Goal: Transaction & Acquisition: Register for event/course

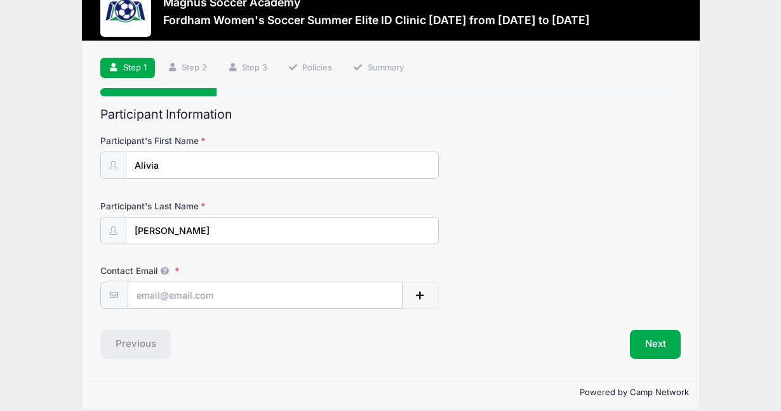
scroll to position [54, 0]
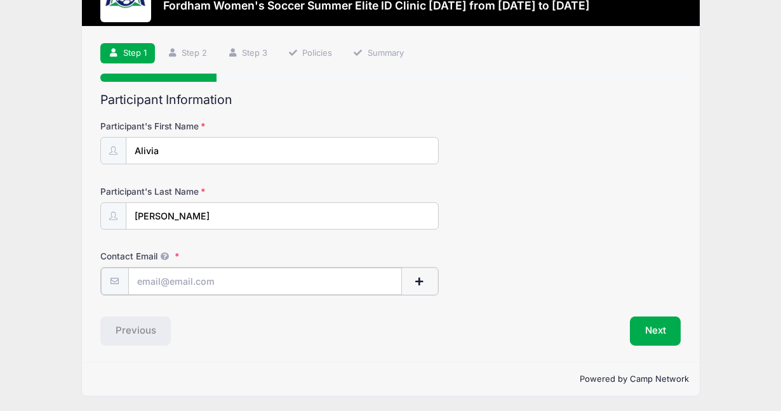
click at [186, 288] on input "Contact Email" at bounding box center [265, 281] width 274 height 27
type input "[EMAIL_ADDRESS][DOMAIN_NAME]"
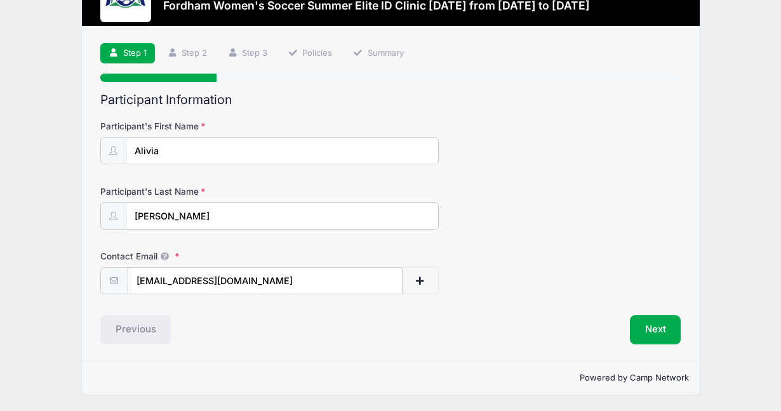
click at [258, 356] on div "Step 1 /7 Step 1 Step 2 Step 3 Policies Summary Participant Information Partici…" at bounding box center [391, 194] width 618 height 335
click at [651, 331] on button "Next" at bounding box center [655, 330] width 51 height 29
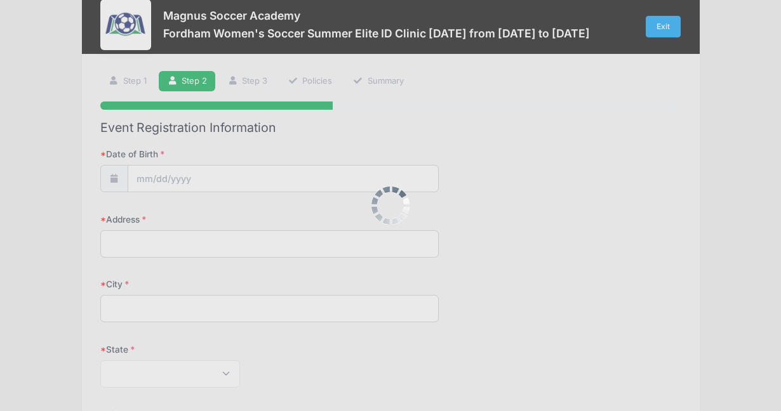
scroll to position [0, 0]
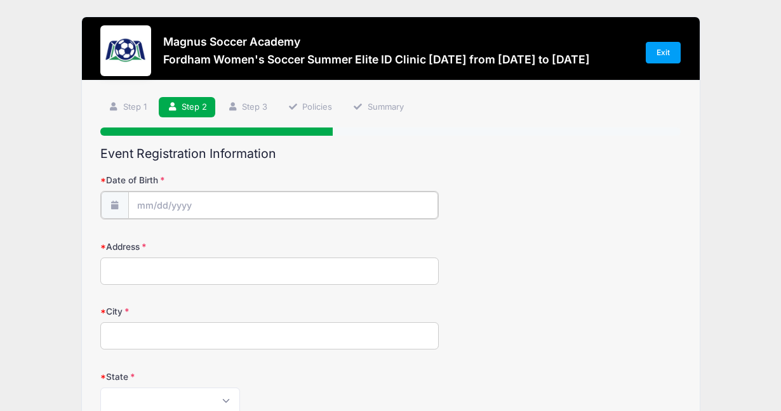
click at [145, 206] on input "Date of Birth" at bounding box center [283, 205] width 310 height 27
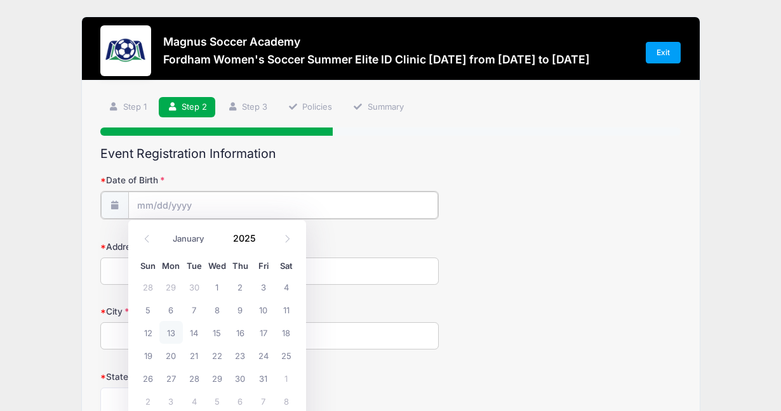
click at [145, 206] on input "Date of Birth" at bounding box center [283, 205] width 310 height 27
click at [246, 240] on input "2025" at bounding box center [247, 238] width 41 height 19
click at [263, 242] on span at bounding box center [263, 244] width 9 height 10
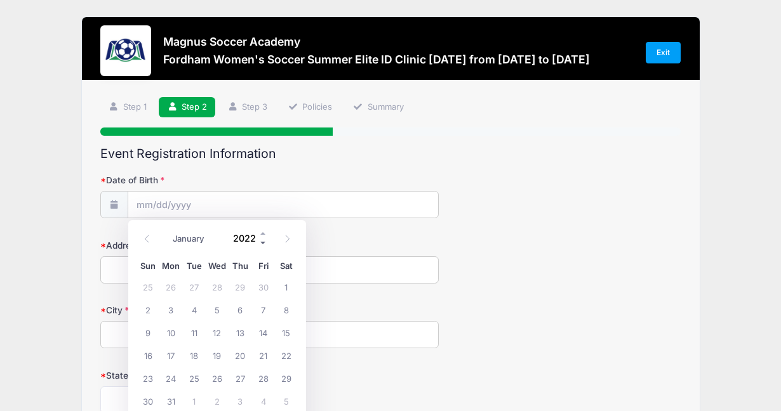
click at [263, 242] on span at bounding box center [263, 244] width 9 height 10
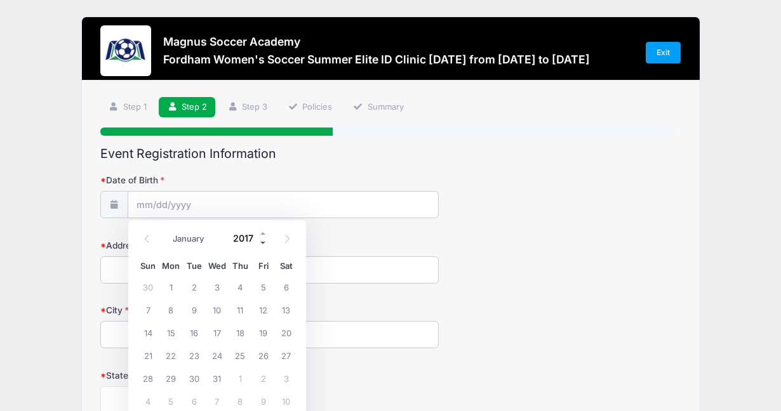
click at [263, 242] on span at bounding box center [263, 244] width 9 height 10
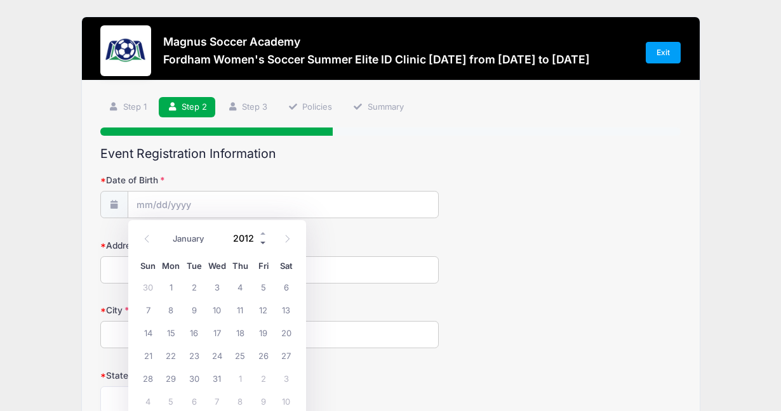
click at [263, 242] on span at bounding box center [263, 244] width 9 height 10
type input "2009"
click at [177, 234] on select "January February March April May June July August September October November De…" at bounding box center [194, 239] width 56 height 17
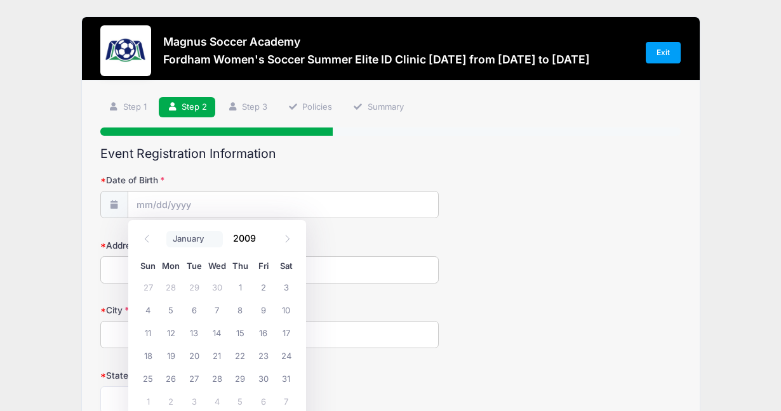
select select "8"
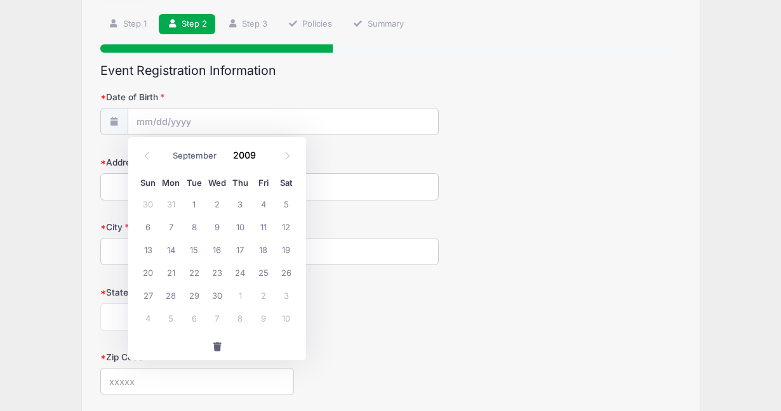
scroll to position [86, 0]
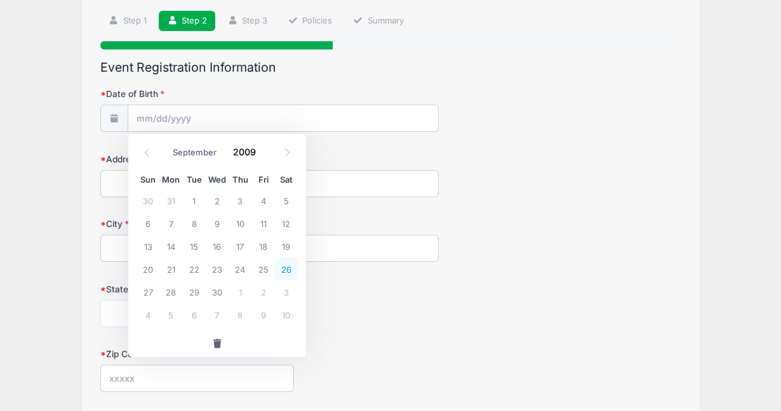
click at [286, 274] on span "26" at bounding box center [286, 269] width 23 height 23
type input "[DATE]"
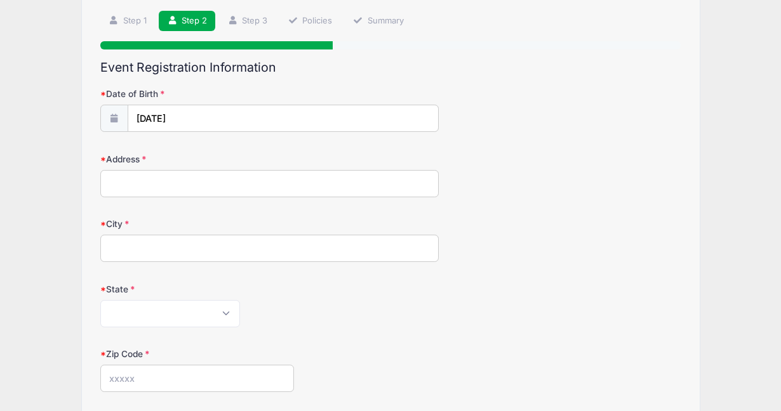
click at [258, 190] on input "Address" at bounding box center [269, 183] width 338 height 27
type input "[STREET_ADDRESS][PERSON_NAME]"
type input "[GEOGRAPHIC_DATA]"
select select "CT"
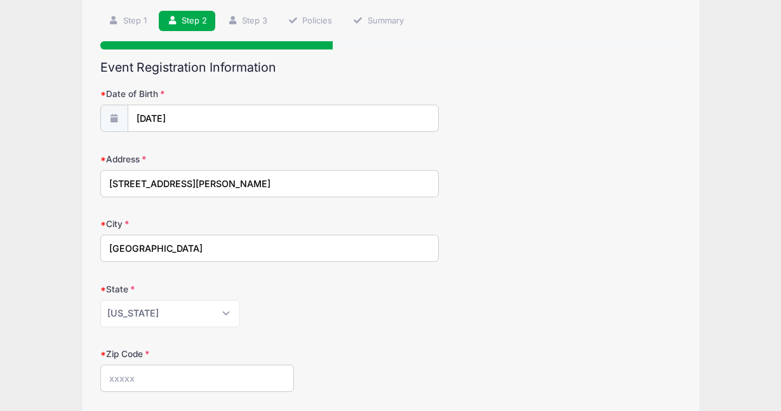
type input "06824"
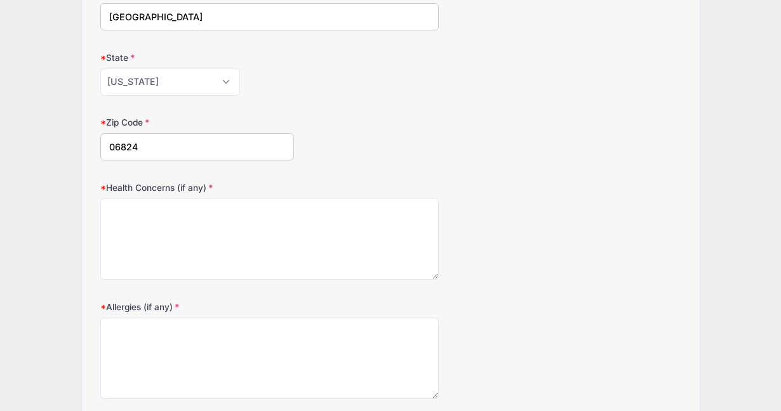
scroll to position [321, 0]
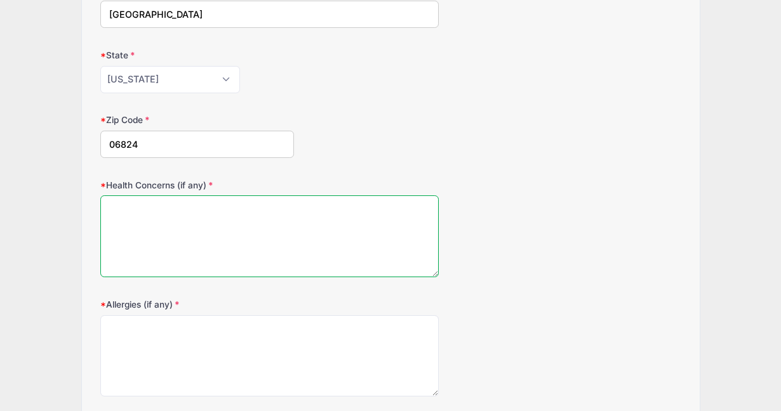
click at [249, 215] on textarea "Health Concerns (if any)" at bounding box center [269, 237] width 338 height 82
type textarea "n/a"
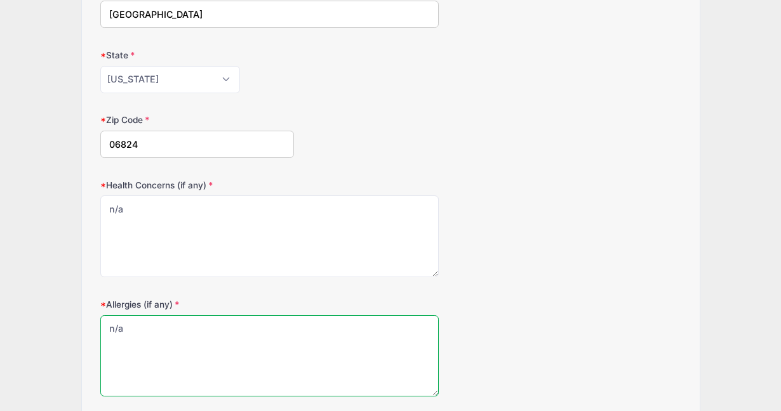
type textarea "n/a"
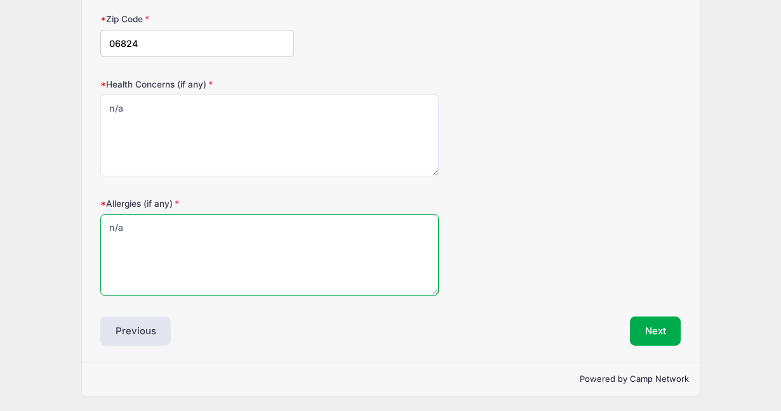
scroll to position [423, 0]
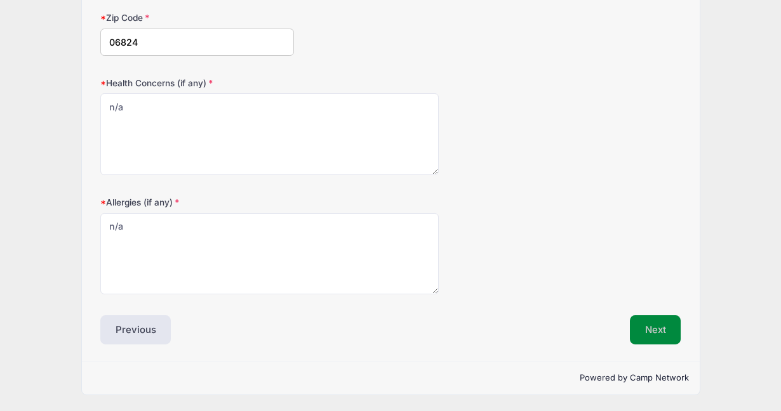
click at [659, 324] on button "Next" at bounding box center [655, 330] width 51 height 29
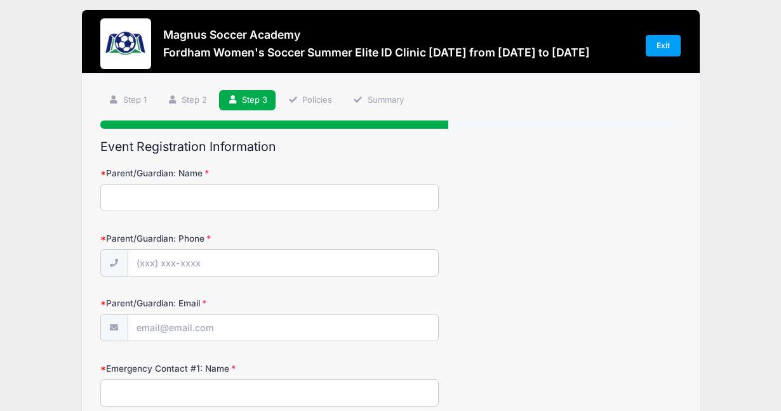
scroll to position [0, 0]
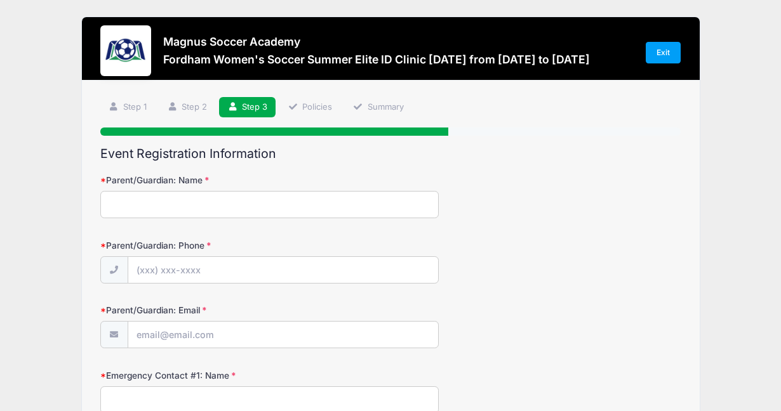
click at [287, 199] on input "Parent/Guardian: Name" at bounding box center [269, 204] width 338 height 27
type input "n"
type input "[PERSON_NAME]"
type input "[PHONE_NUMBER]"
type input "[EMAIL_ADDRESS][DOMAIN_NAME]"
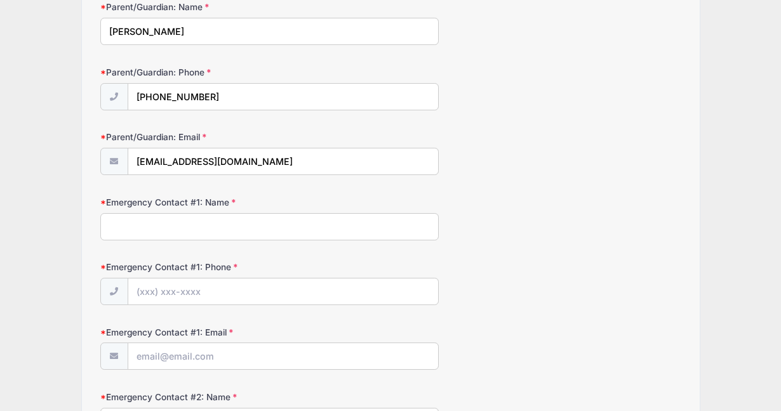
scroll to position [184, 0]
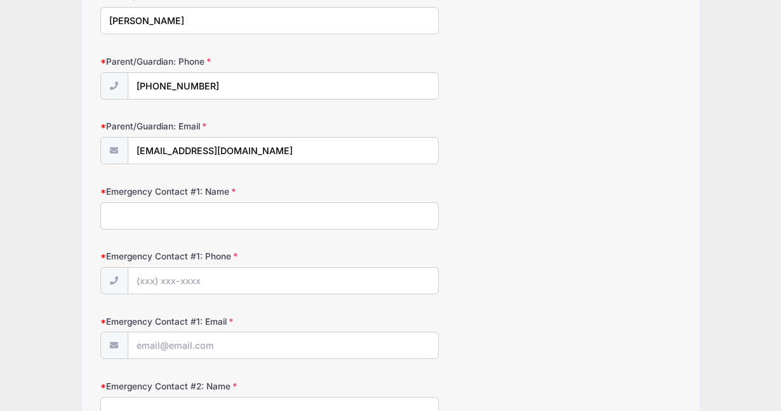
click at [256, 217] on input "Emergency Contact #1: Name" at bounding box center [269, 216] width 338 height 27
type input "[PERSON_NAME]"
type input "[PHONE_NUMBER]"
type input "[EMAIL_ADDRESS][DOMAIN_NAME]"
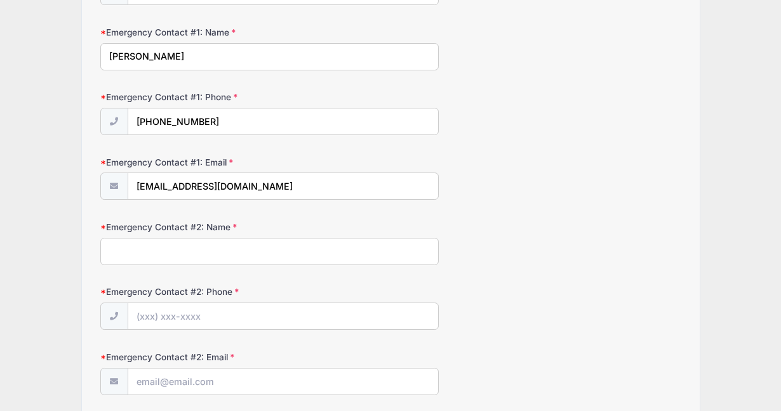
scroll to position [345, 0]
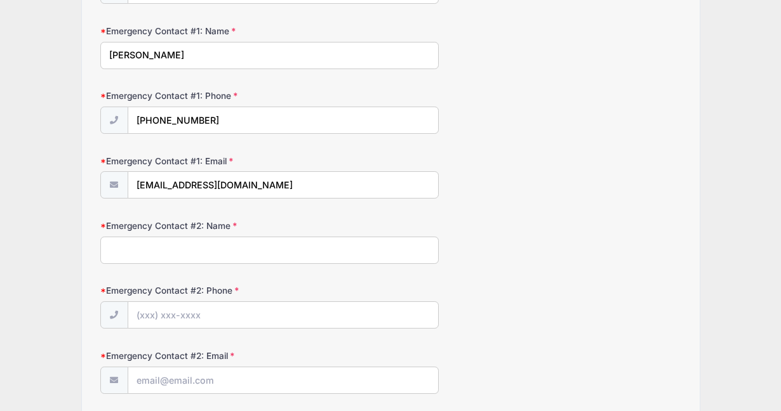
click at [243, 253] on input "Emergency Contact #2: Name" at bounding box center [269, 250] width 338 height 27
type input "a"
type input "[PERSON_NAME]"
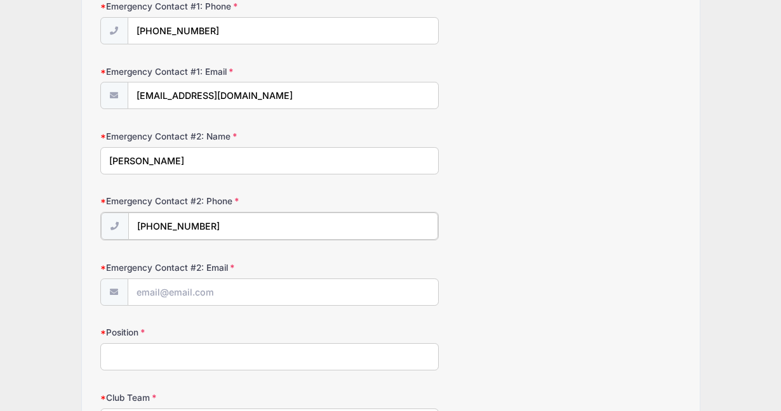
scroll to position [433, 0]
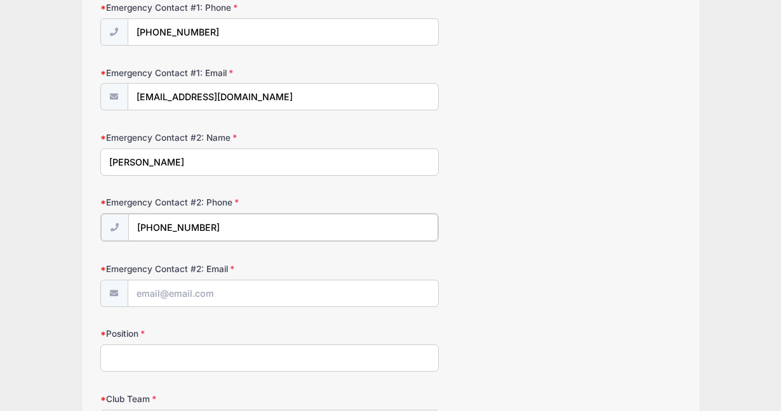
type input "[PHONE_NUMBER]"
click at [192, 296] on input "Emergency Contact #2: Email" at bounding box center [283, 292] width 310 height 27
type input "[EMAIL_ADDRESS][DOMAIN_NAME]"
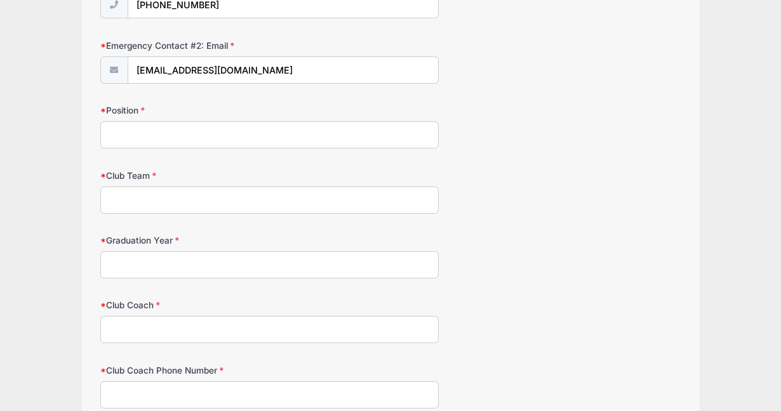
scroll to position [675, 0]
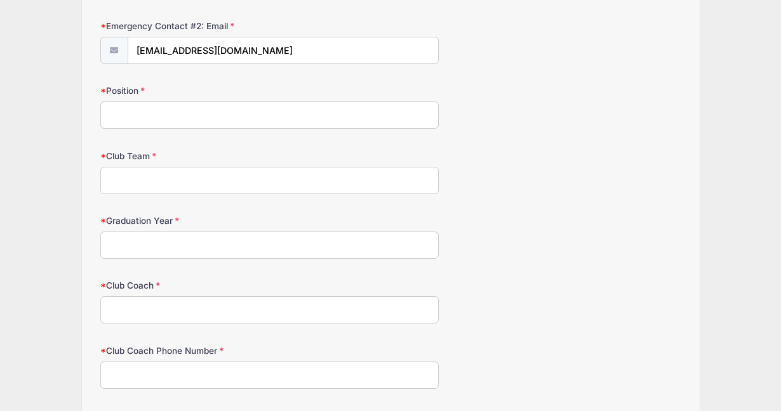
click at [223, 109] on input "Position" at bounding box center [269, 115] width 338 height 27
type input "CAM"
type input "CFC United-ECNL RL"
click at [180, 246] on input "Graduation Year" at bounding box center [269, 245] width 338 height 27
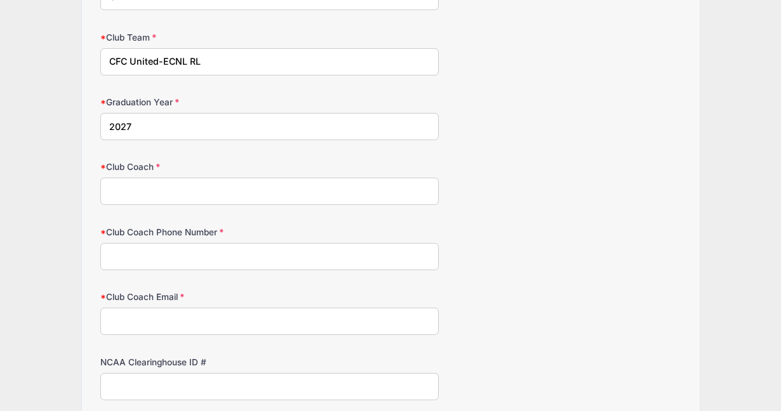
scroll to position [794, 0]
type input "2027"
click at [186, 194] on input "Club Coach" at bounding box center [269, 190] width 338 height 27
type input "[PERSON_NAME]"
type input "2035106284"
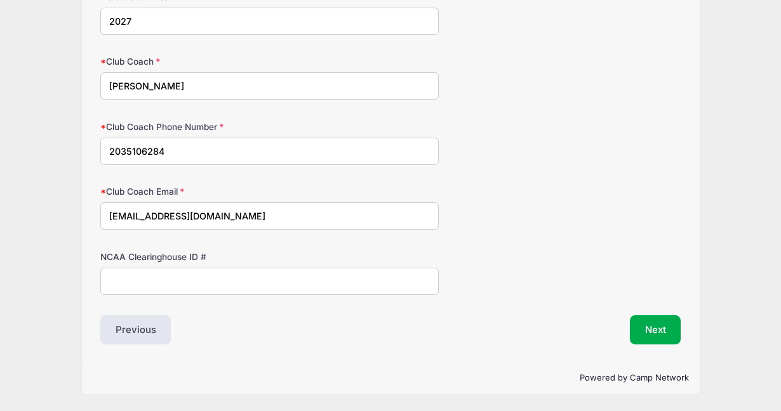
scroll to position [894, 0]
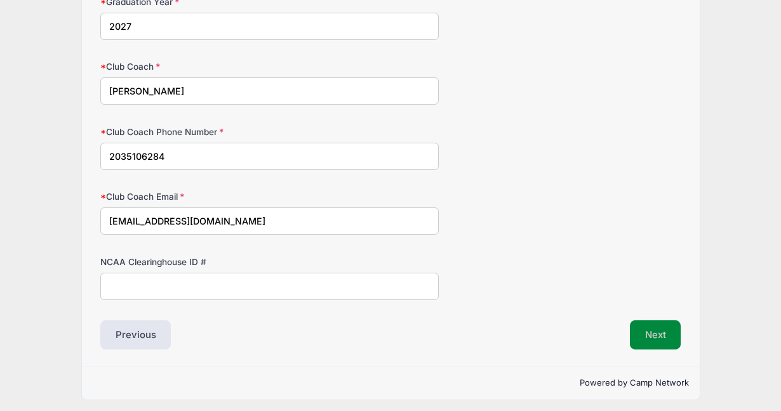
type input "[EMAIL_ADDRESS][DOMAIN_NAME]"
click at [647, 336] on button "Next" at bounding box center [655, 335] width 51 height 29
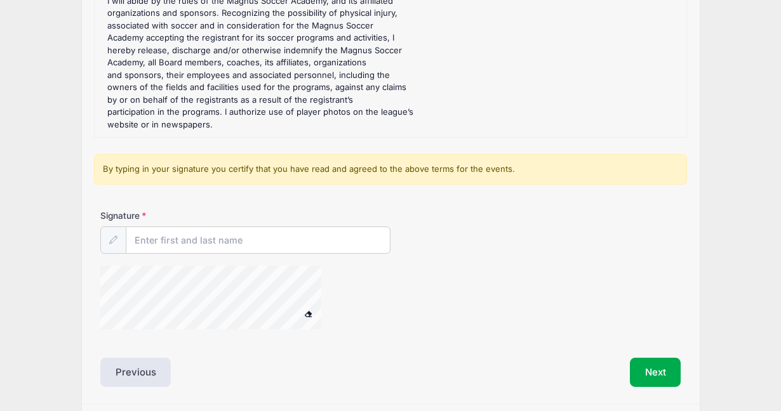
scroll to position [274, 0]
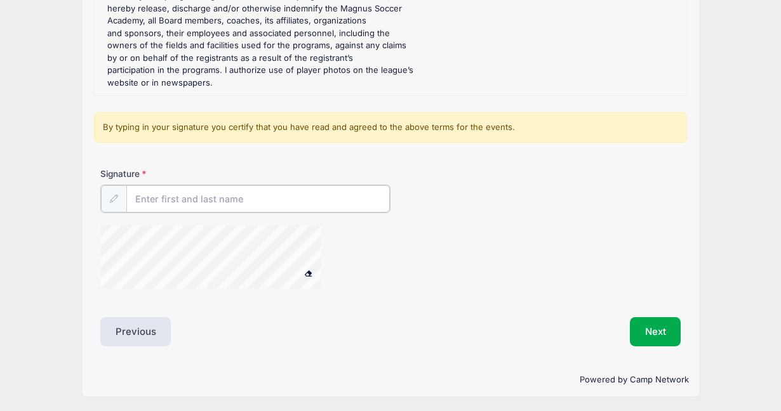
click at [184, 199] on input "Signature" at bounding box center [257, 198] width 263 height 27
type input "n"
type input "[PERSON_NAME]"
click at [650, 323] on button "Next" at bounding box center [655, 330] width 51 height 29
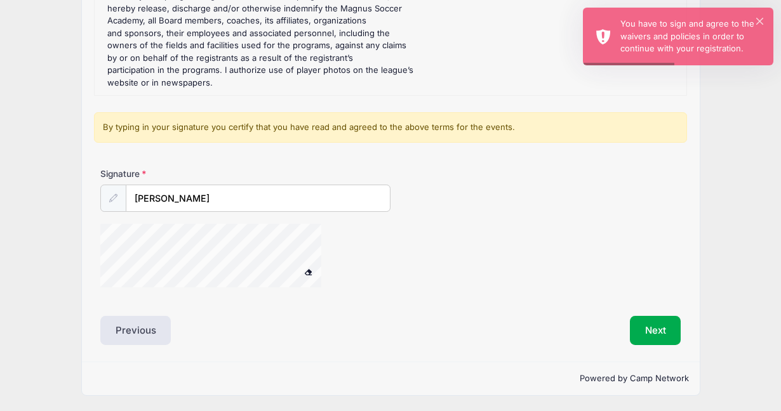
click at [306, 265] on button at bounding box center [308, 273] width 22 height 16
click at [326, 242] on div at bounding box center [227, 257] width 254 height 67
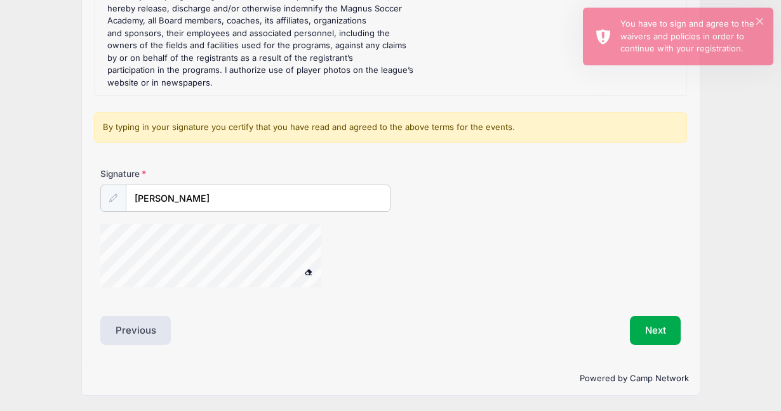
click at [658, 345] on div "Step 4 /7 Step 1 Step 2 Step 3 Policies Summary Participant Information Partici…" at bounding box center [391, 84] width 618 height 555
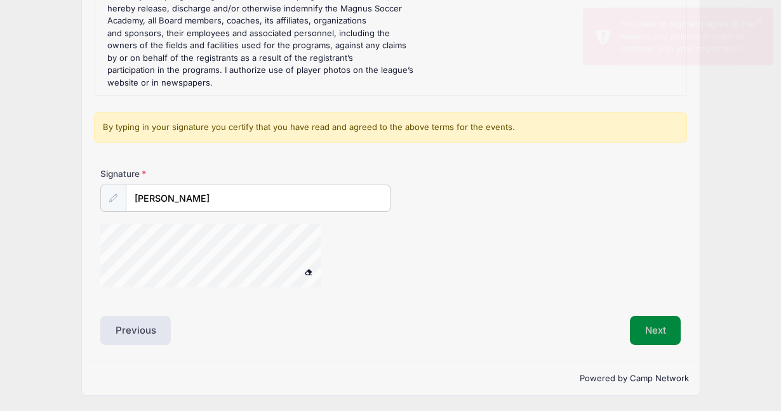
click at [658, 331] on button "Next" at bounding box center [655, 330] width 51 height 29
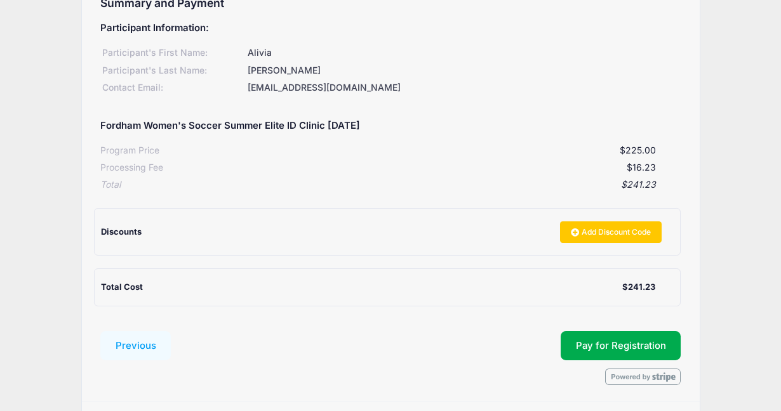
scroll to position [192, 0]
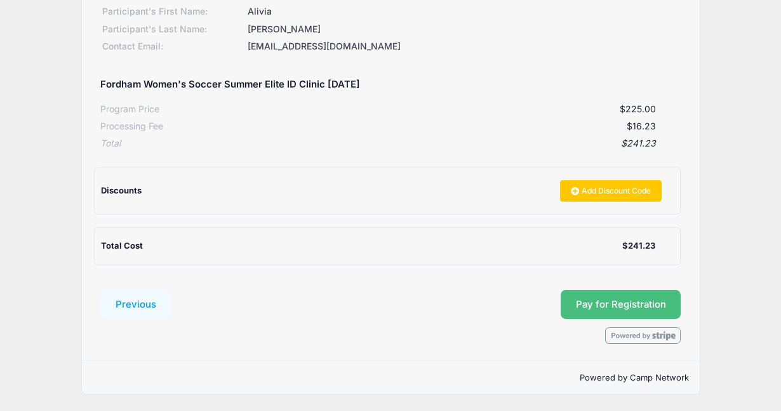
click at [618, 303] on button "Pay for Registration" at bounding box center [621, 304] width 121 height 29
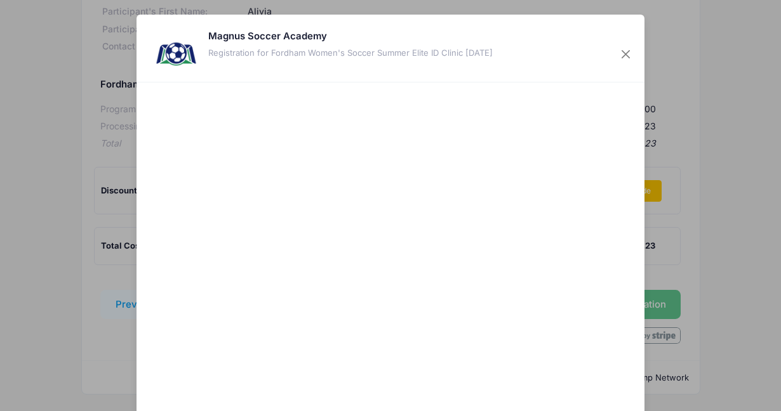
scroll to position [1, 0]
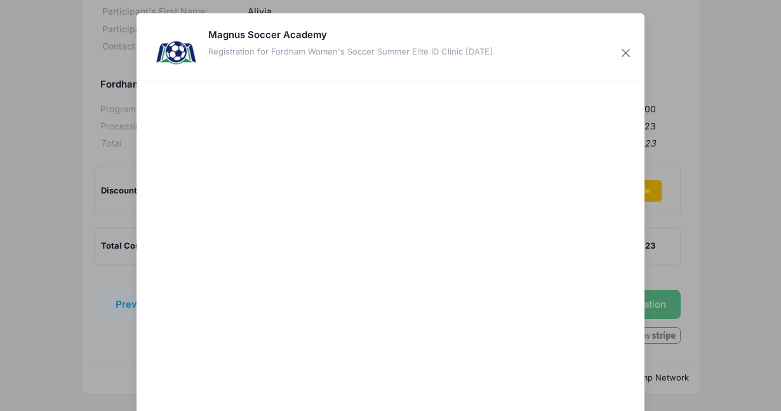
click at [483, 371] on div at bounding box center [514, 256] width 234 height 337
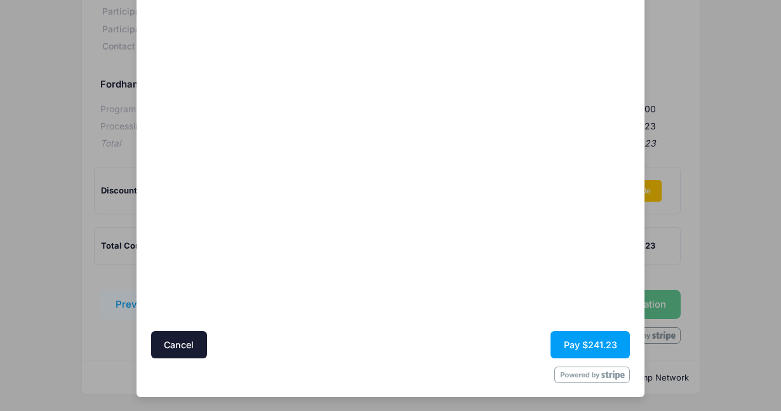
scroll to position [101, 0]
click at [611, 347] on button "Pay $241.23" at bounding box center [589, 344] width 79 height 27
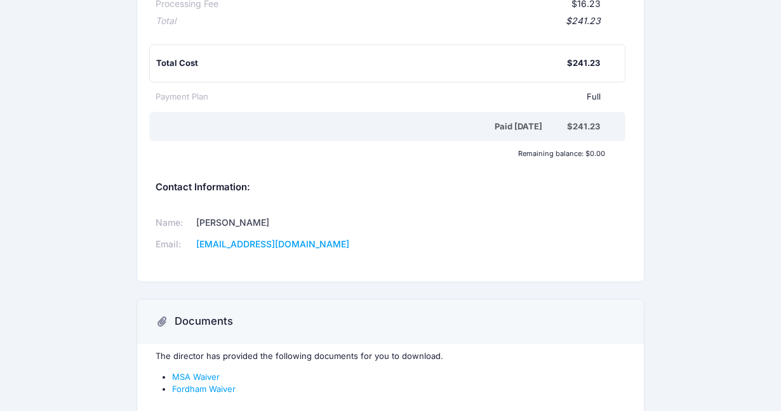
scroll to position [339, 0]
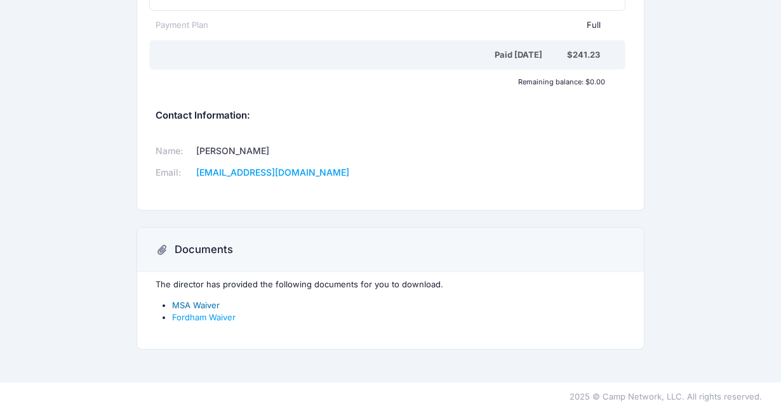
click at [217, 305] on link "MSA Waiver" at bounding box center [196, 305] width 48 height 10
click at [214, 321] on link "Fordham Waiver" at bounding box center [203, 317] width 63 height 10
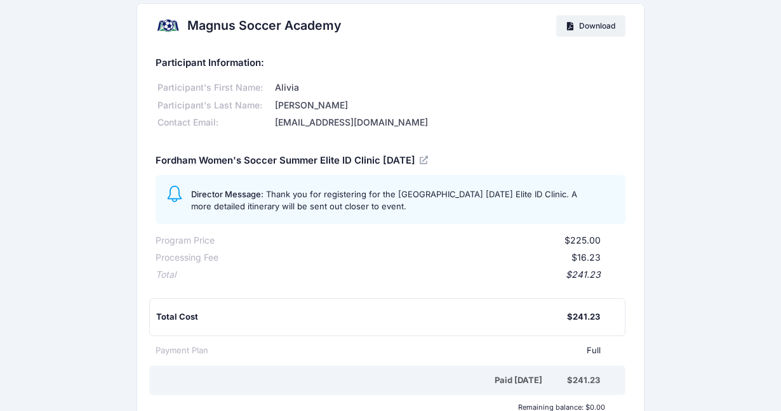
scroll to position [0, 0]
